Goal: Find specific page/section: Find specific page/section

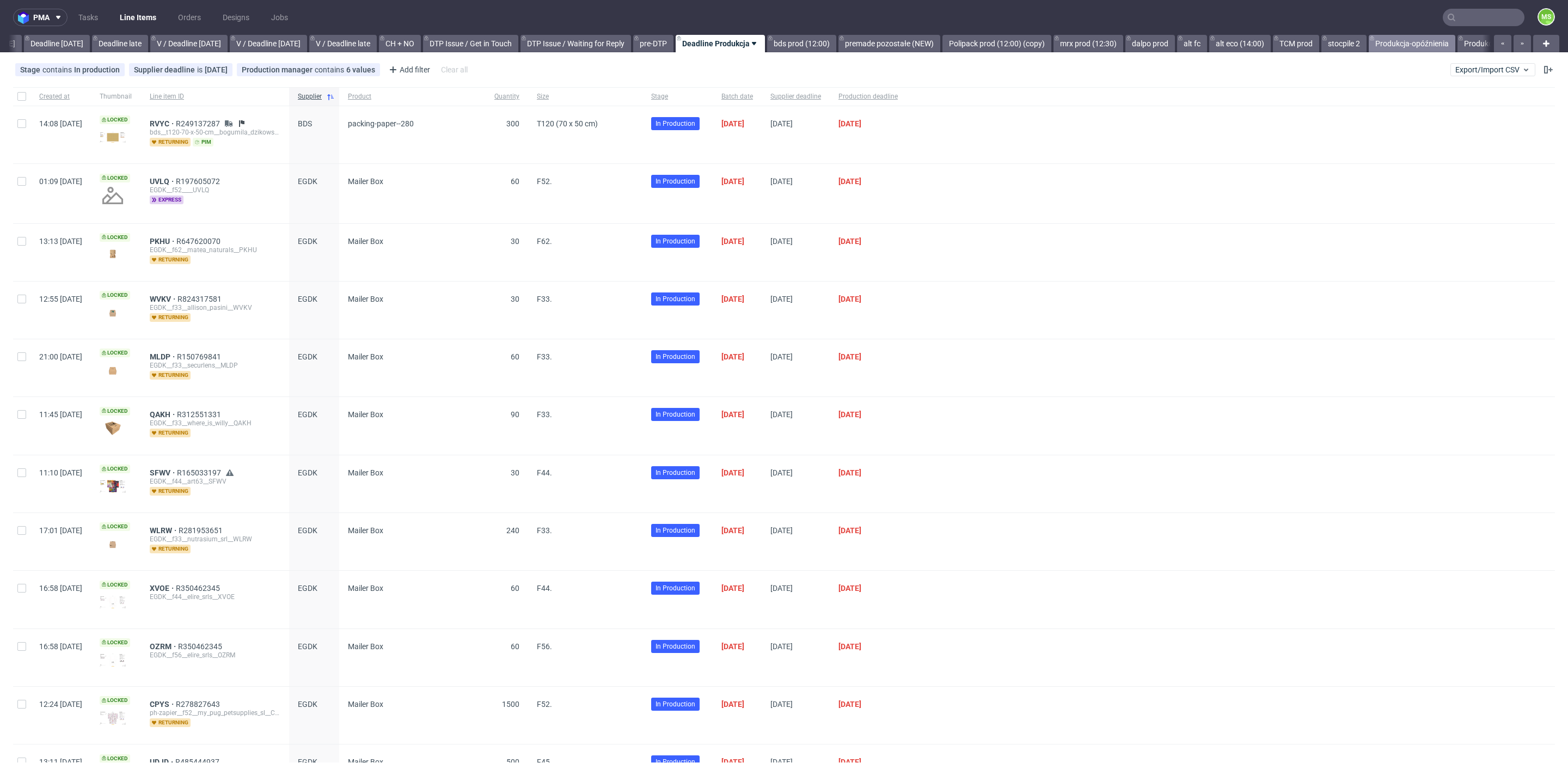
click at [1448, 44] on link "Produkcja-opóźnienia" at bounding box center [1411, 44] width 87 height 17
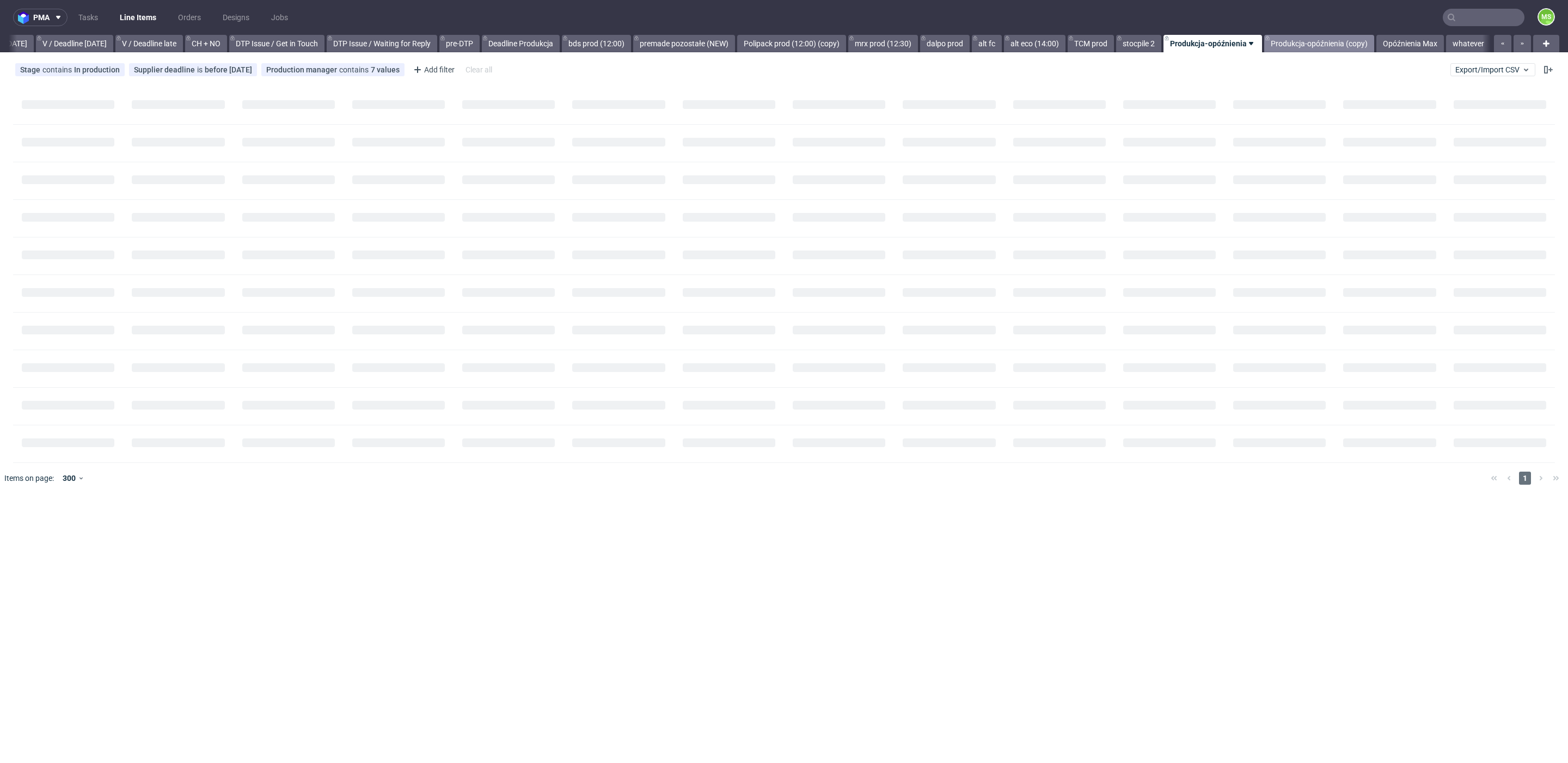
scroll to position [0, 1420]
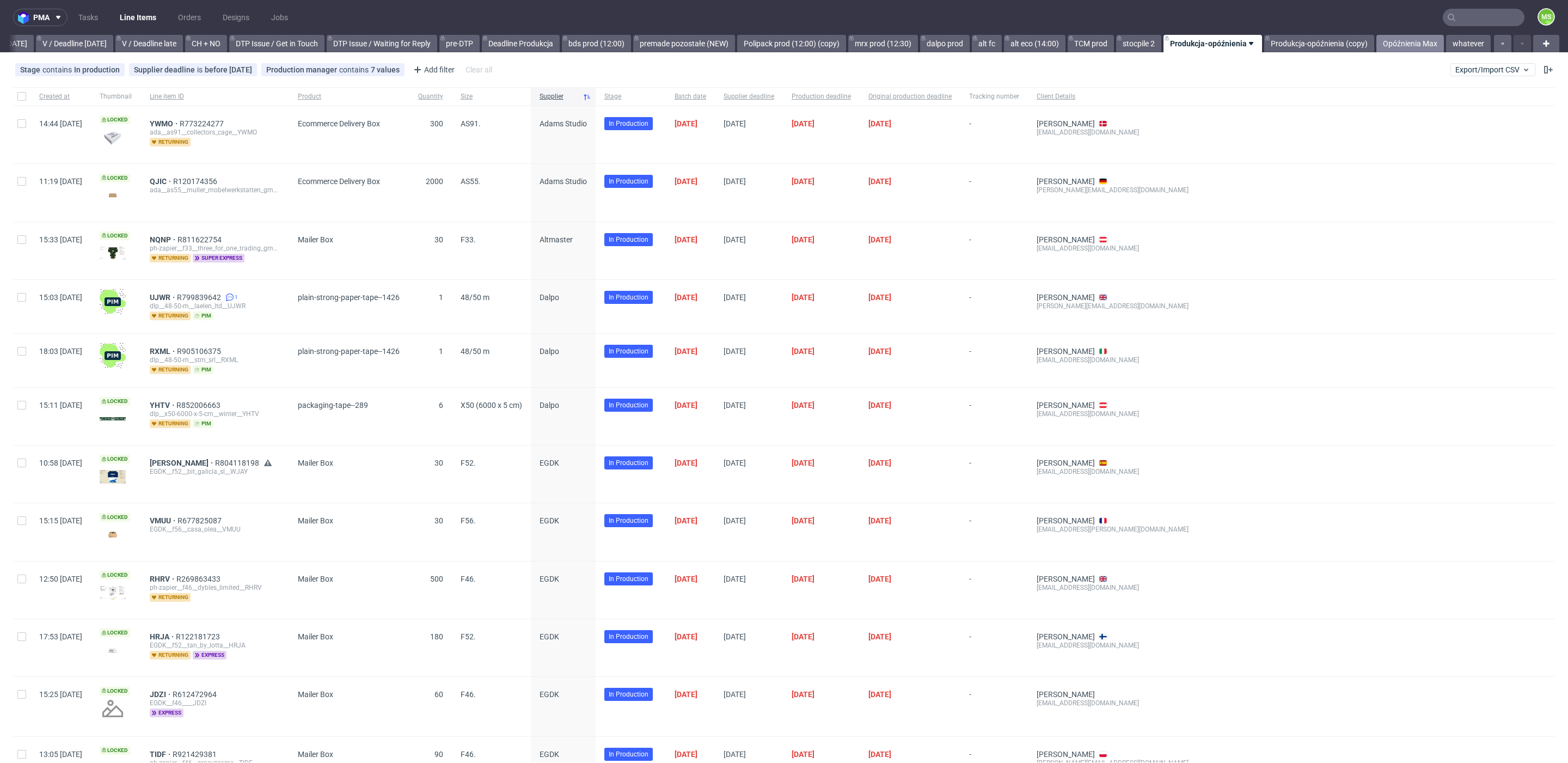
click at [1411, 40] on link "Opóźnienia Max" at bounding box center [1410, 44] width 67 height 17
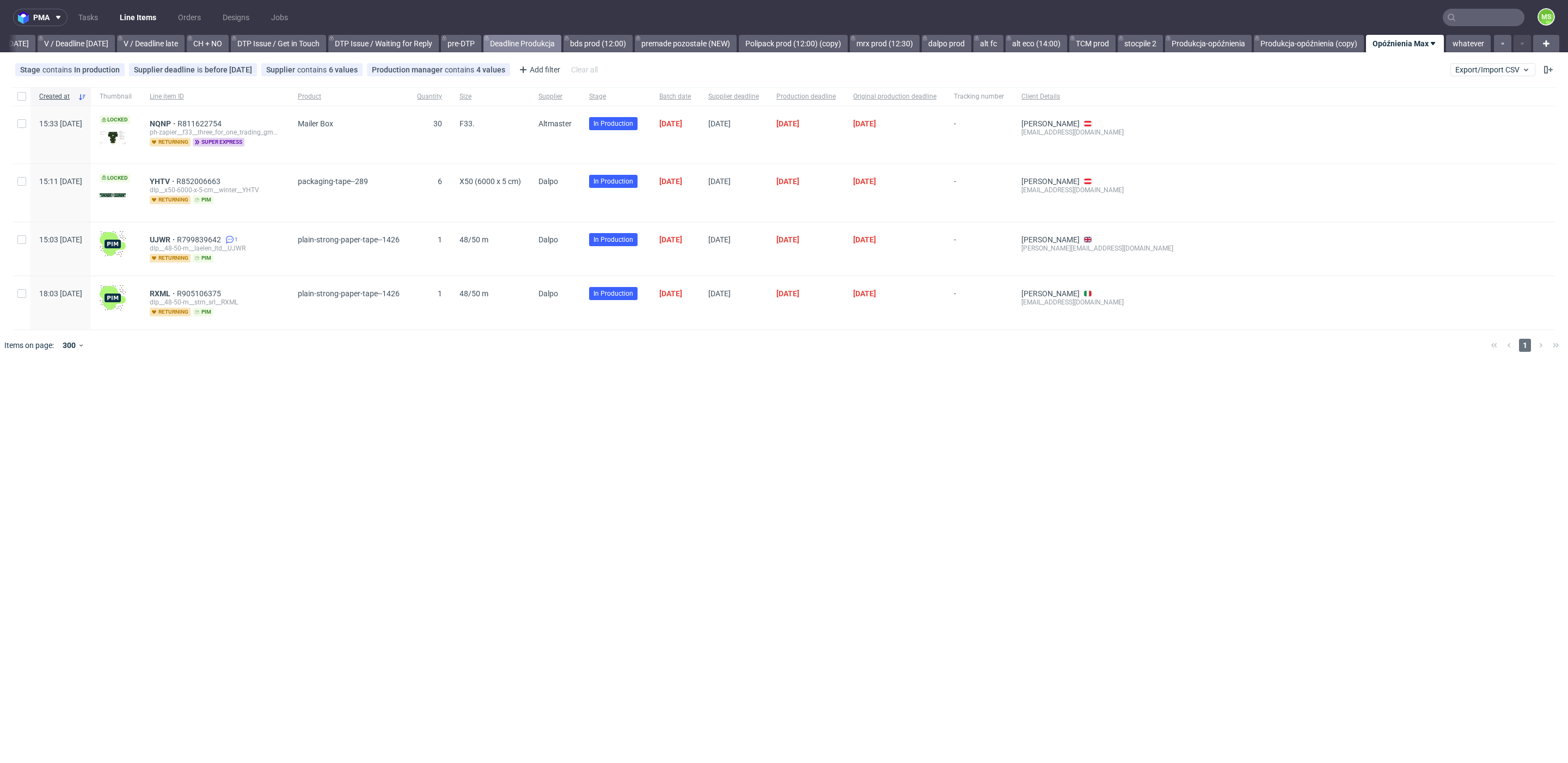
click at [545, 47] on link "Deadline Produkcja" at bounding box center [522, 44] width 78 height 17
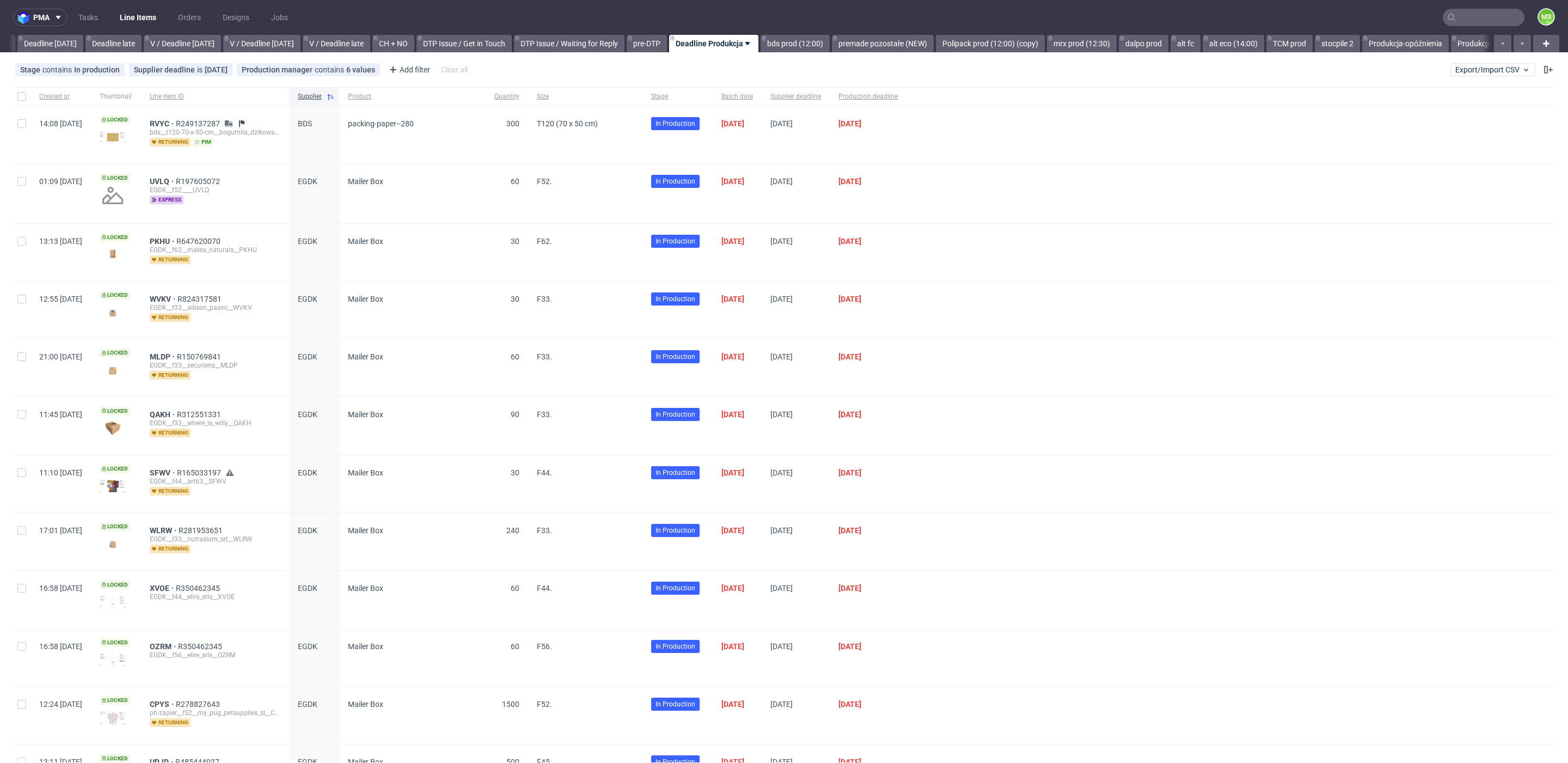
click at [1497, 9] on nav "pma Tasks Line Items Orders Designs Jobs MS" at bounding box center [784, 17] width 1568 height 35
click at [1481, 17] on input "text" at bounding box center [1483, 17] width 81 height 17
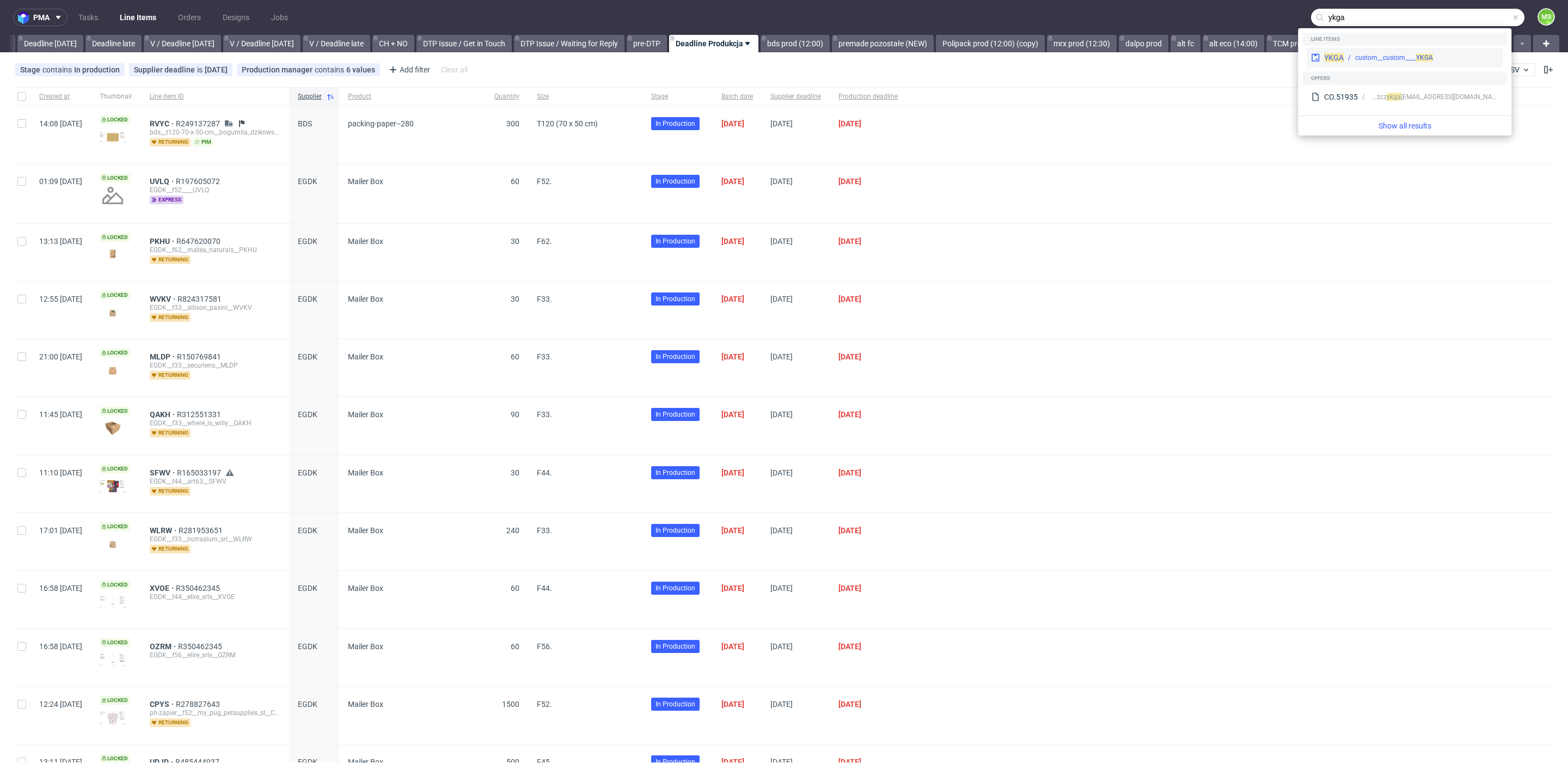
type input "ykga"
click at [1430, 50] on div "YKGA custom__custom____ YKGA" at bounding box center [1404, 58] width 196 height 20
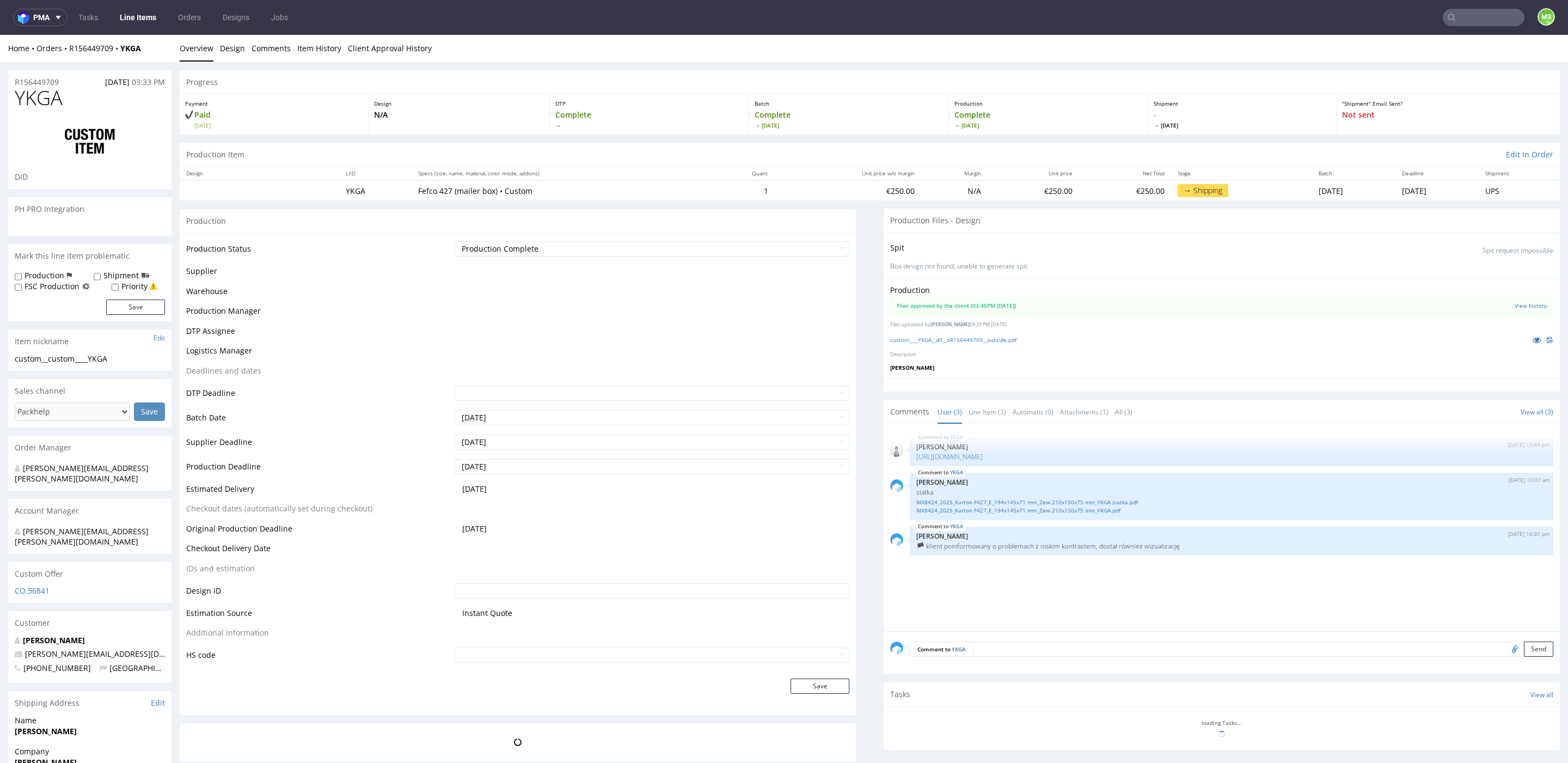
click at [133, 16] on link "Line Items" at bounding box center [138, 17] width 50 height 17
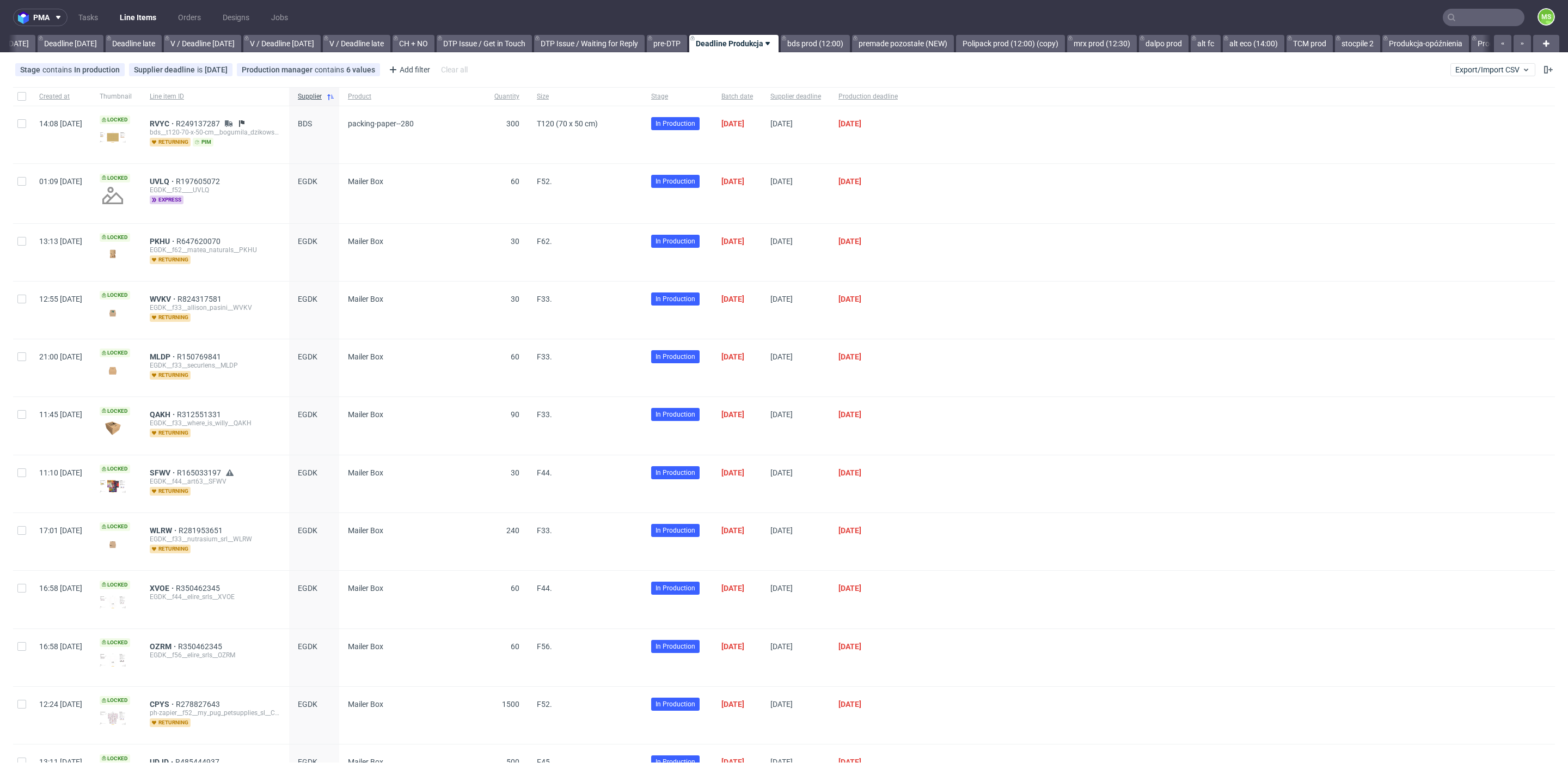
scroll to position [0, 1204]
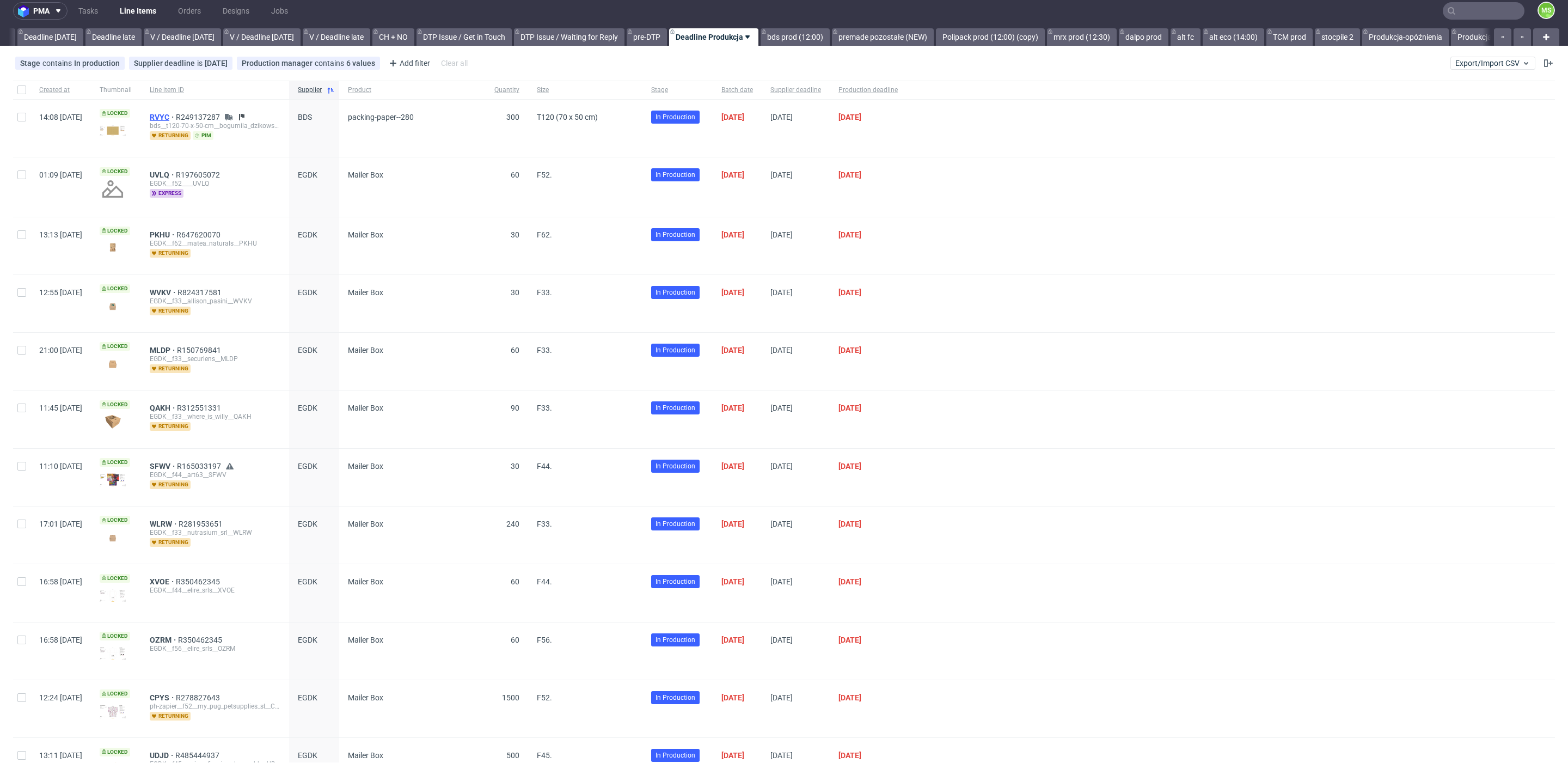
click at [176, 114] on span "RVYC" at bounding box center [163, 116] width 26 height 9
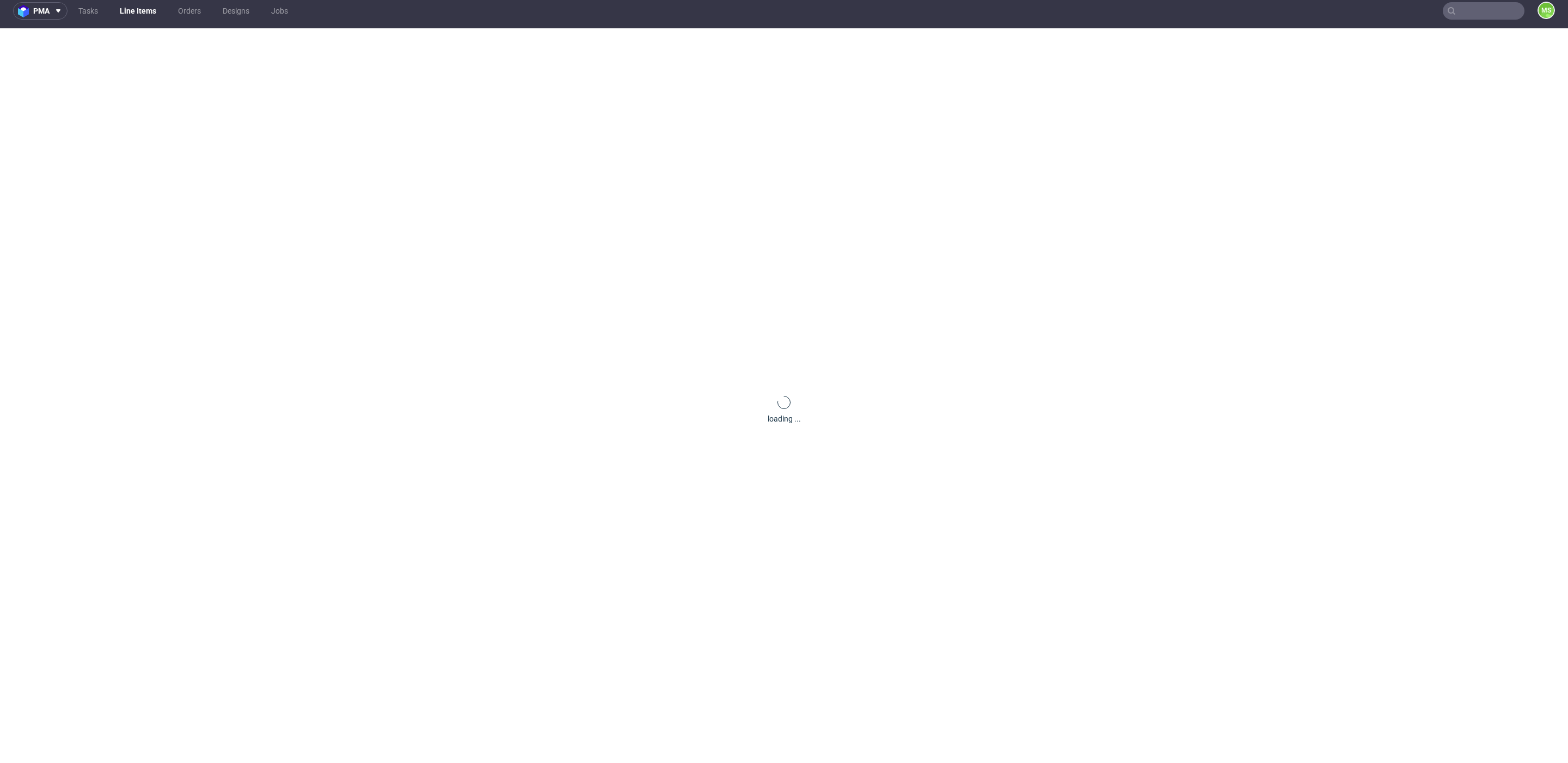
click at [193, 114] on div "loading ..." at bounding box center [784, 410] width 1568 height 763
